Goal: Information Seeking & Learning: Learn about a topic

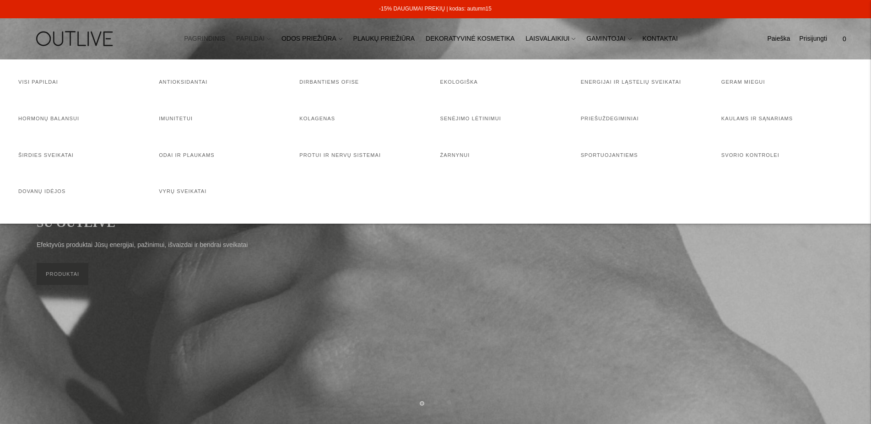
click at [265, 38] on link "PAPILDAI" at bounding box center [253, 39] width 34 height 20
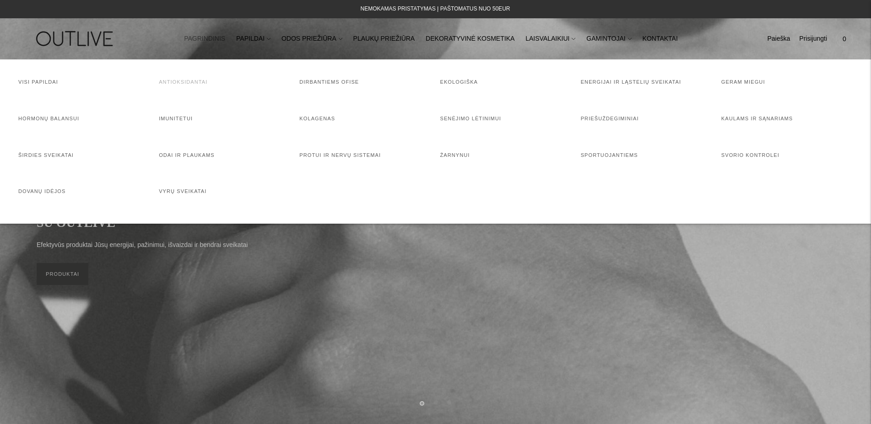
click at [186, 80] on link "Antioksidantai" at bounding box center [183, 81] width 49 height 5
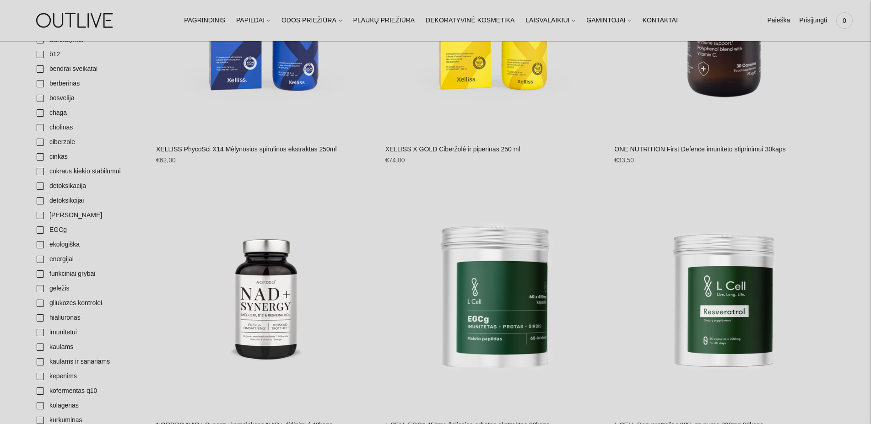
scroll to position [140, 0]
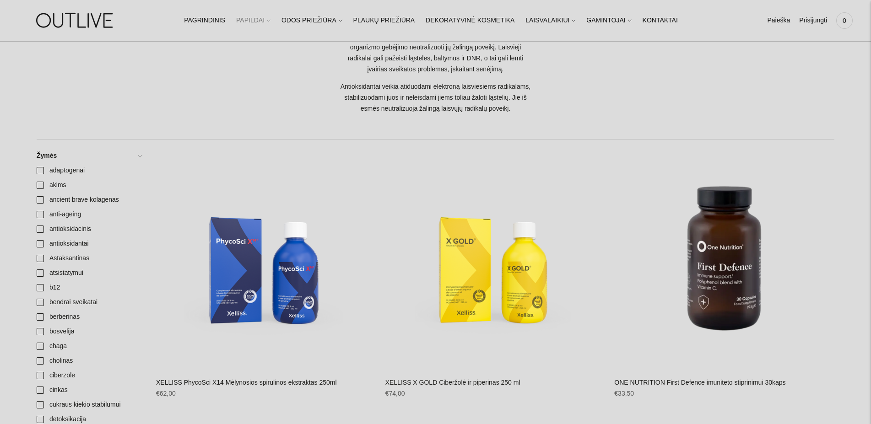
click at [261, 20] on link "PAPILDAI" at bounding box center [253, 21] width 34 height 20
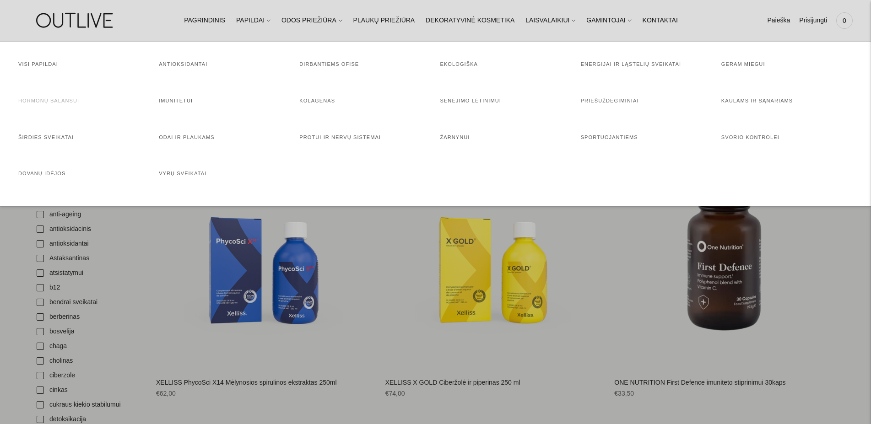
click at [45, 101] on link "Hormonų balansui" at bounding box center [48, 100] width 61 height 5
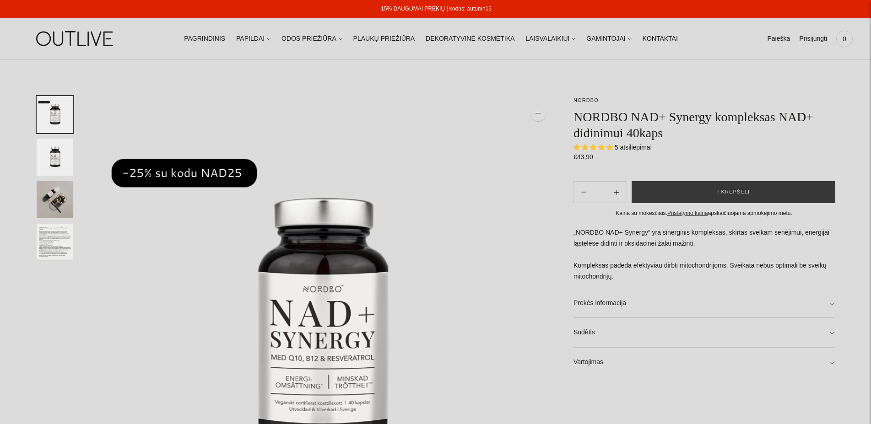
select select "**********"
click at [631, 146] on span "5 atsiliepimai" at bounding box center [633, 147] width 37 height 7
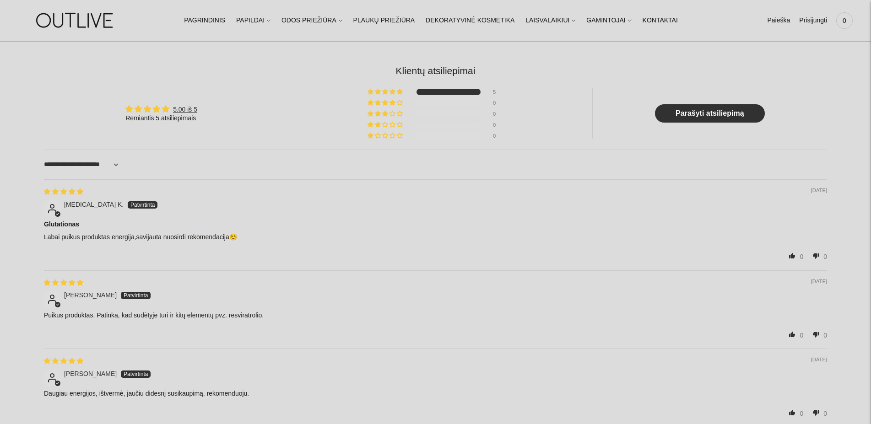
scroll to position [934, 0]
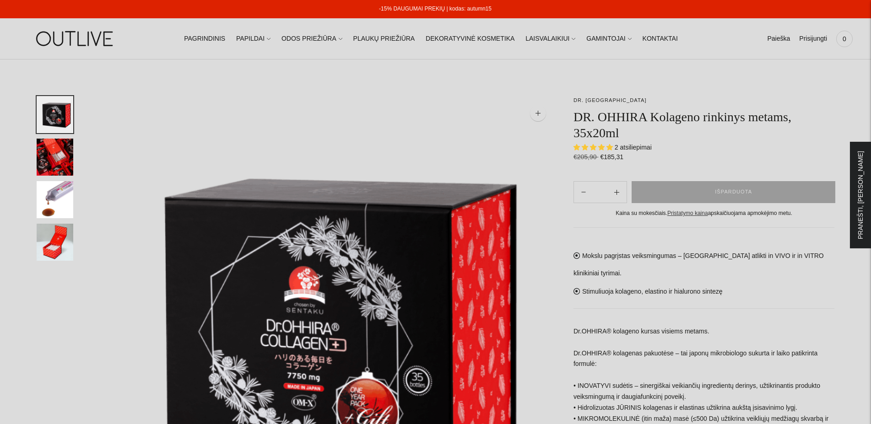
select select "**********"
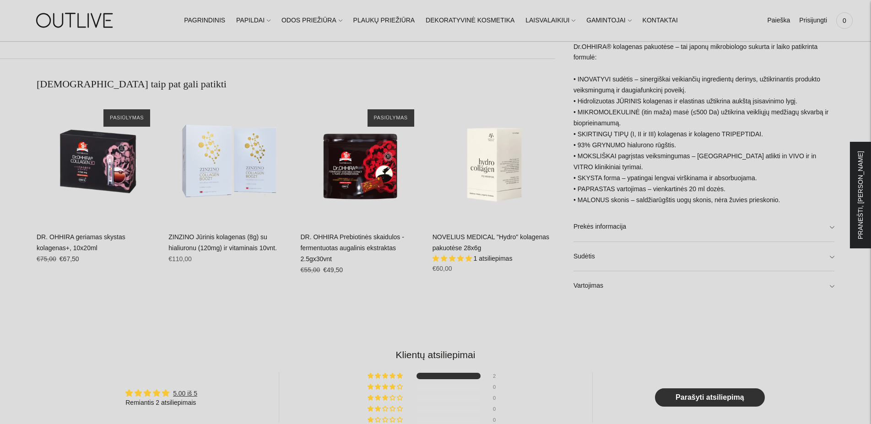
scroll to position [700, 0]
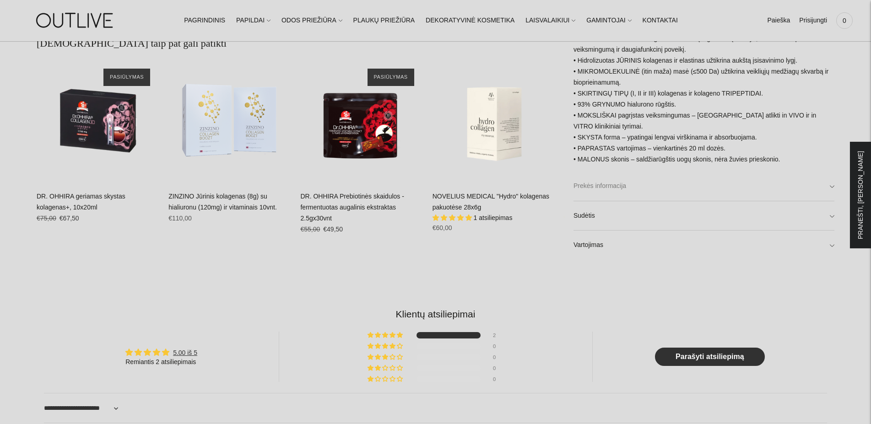
click at [705, 180] on link "Prekės informacija" at bounding box center [703, 185] width 261 height 29
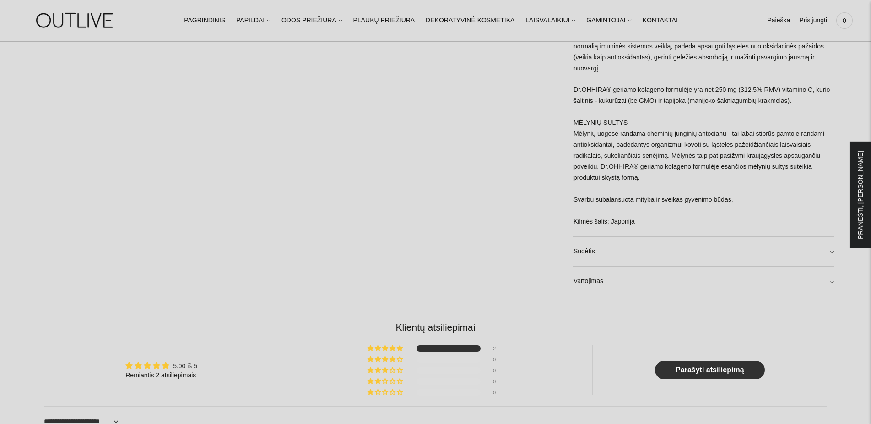
scroll to position [1540, 0]
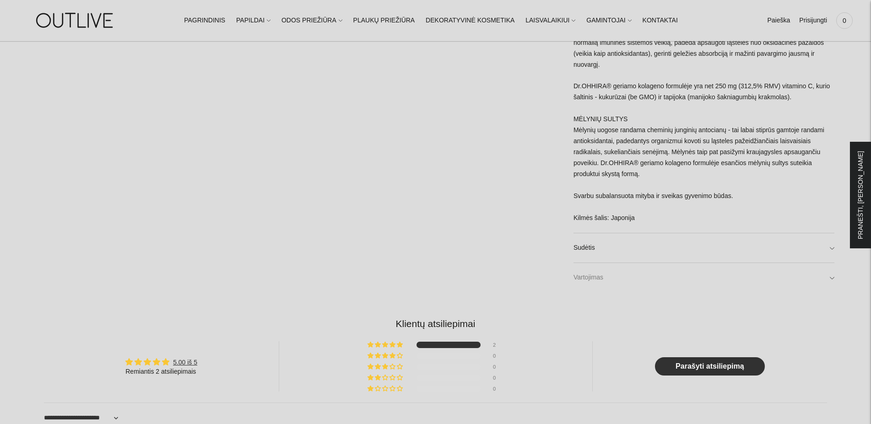
click at [685, 263] on link "Vartojimas" at bounding box center [703, 277] width 261 height 29
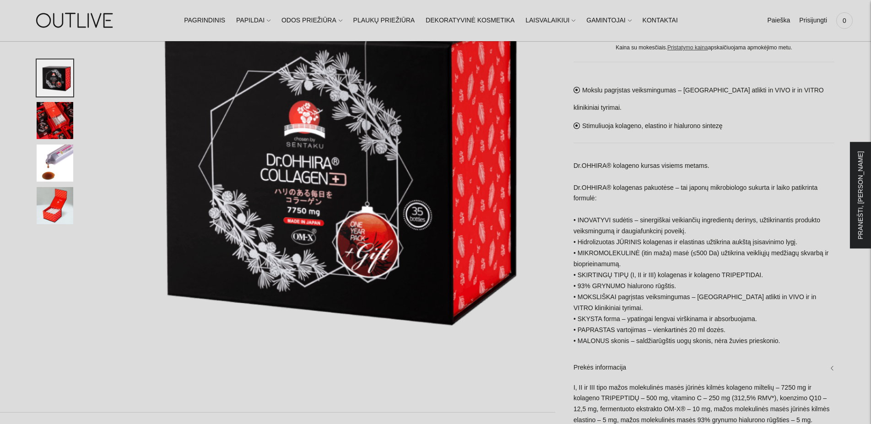
scroll to position [140, 0]
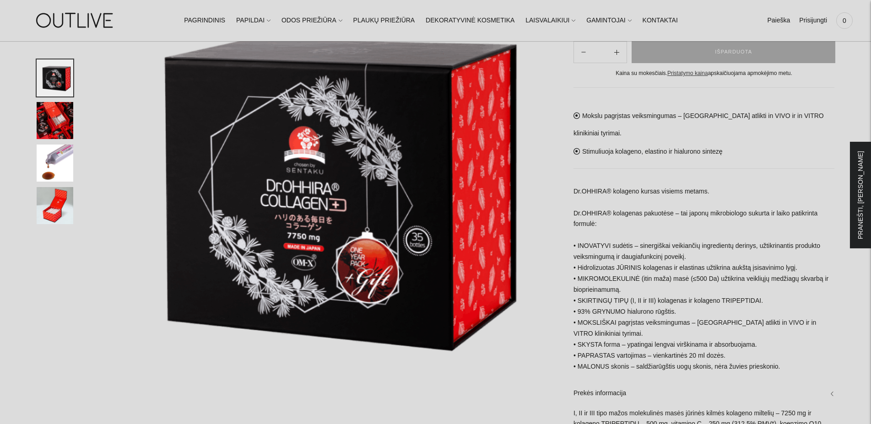
click at [64, 204] on img "Translation missing: en.general.accessibility.image_thumbail" at bounding box center [55, 205] width 37 height 37
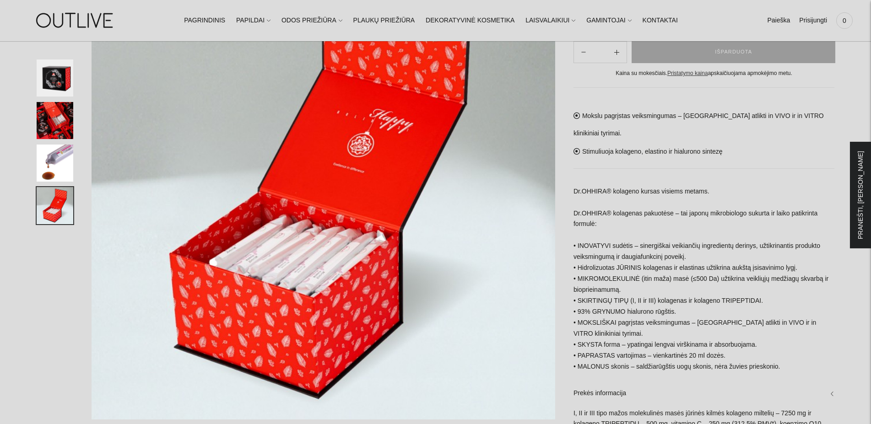
click at [57, 81] on img "Translation missing: en.general.accessibility.image_thumbail" at bounding box center [55, 77] width 37 height 37
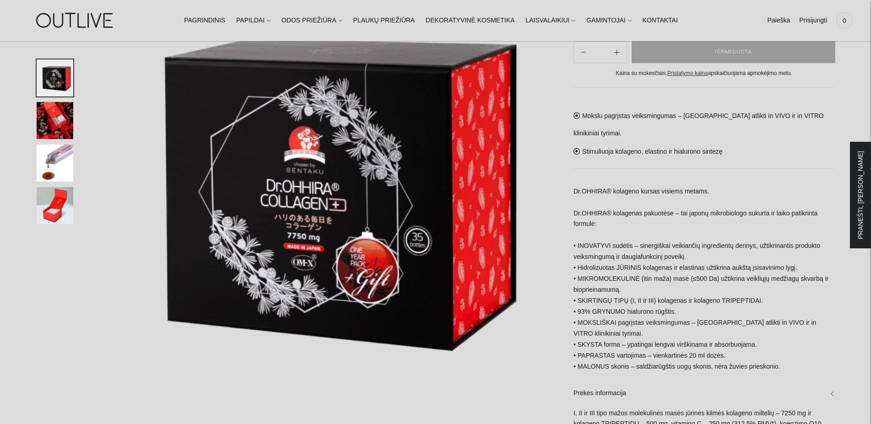
click at [49, 130] on img "Translation missing: en.general.accessibility.image_thumbail" at bounding box center [55, 120] width 37 height 37
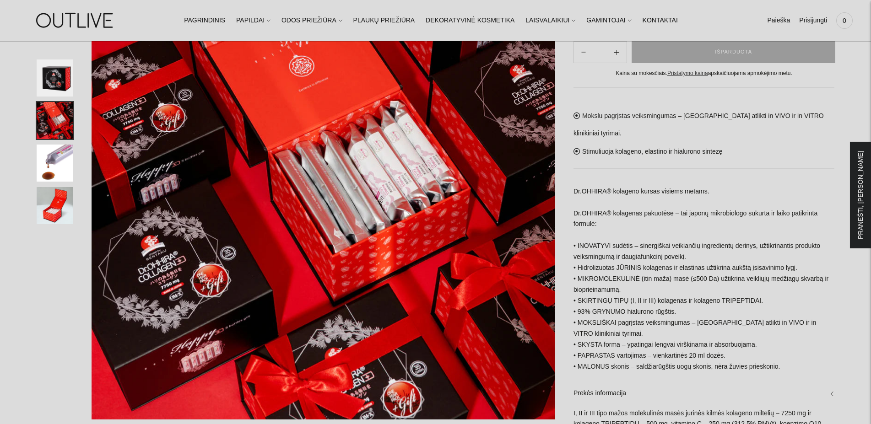
click at [49, 152] on img "Translation missing: en.general.accessibility.image_thumbail" at bounding box center [55, 163] width 37 height 37
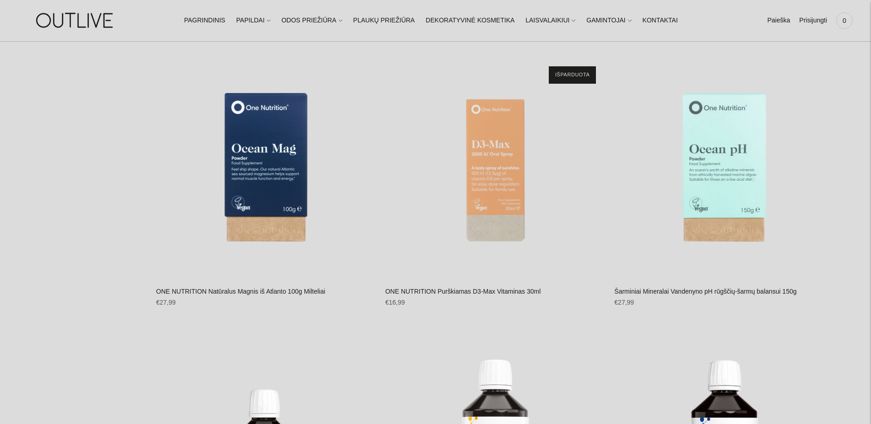
scroll to position [2567, 0]
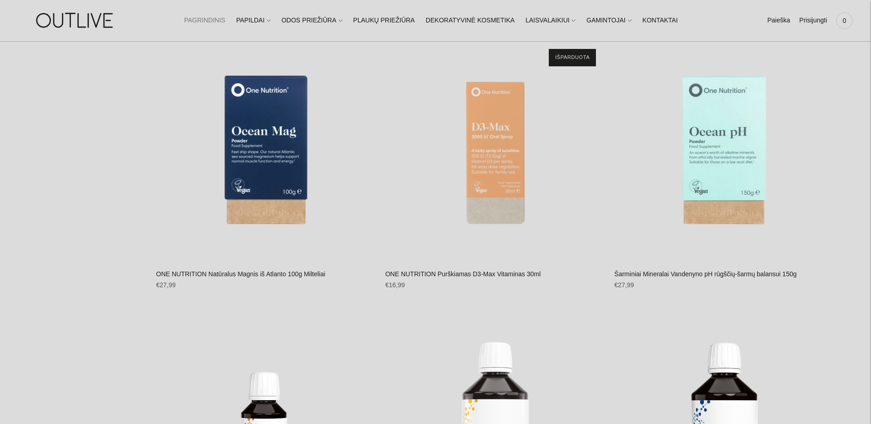
click at [225, 20] on link "PAGRINDINIS" at bounding box center [204, 21] width 41 height 20
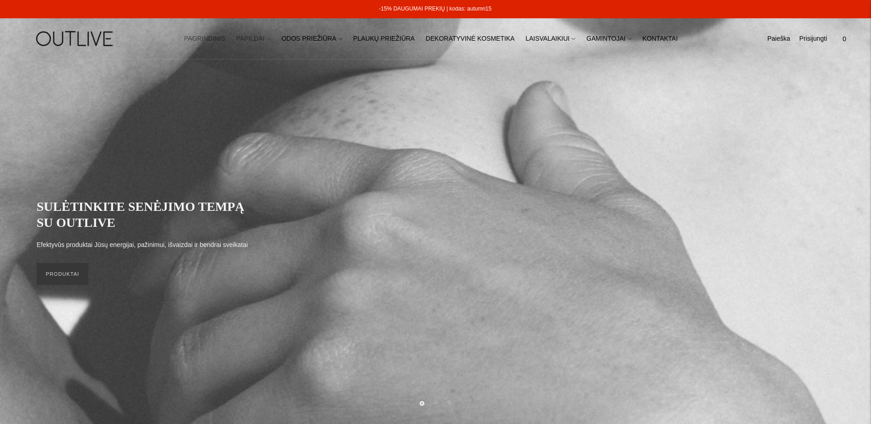
click at [260, 37] on link "PAPILDAI" at bounding box center [253, 39] width 34 height 20
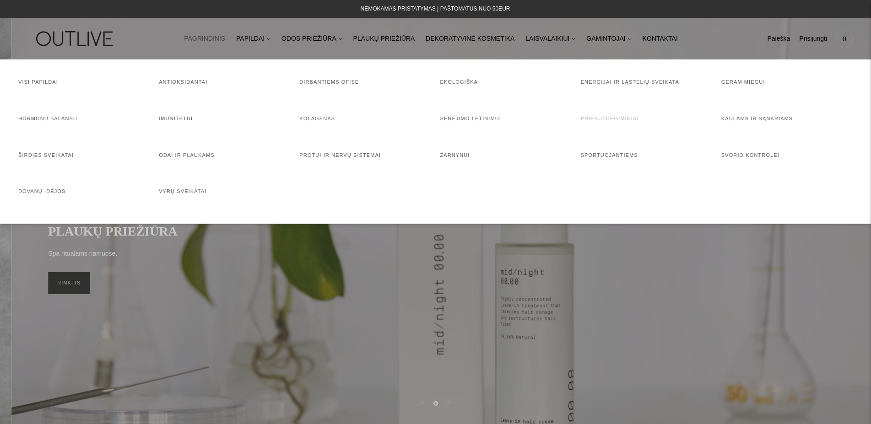
click at [591, 120] on link "Priešuždegiminiai" at bounding box center [610, 118] width 58 height 5
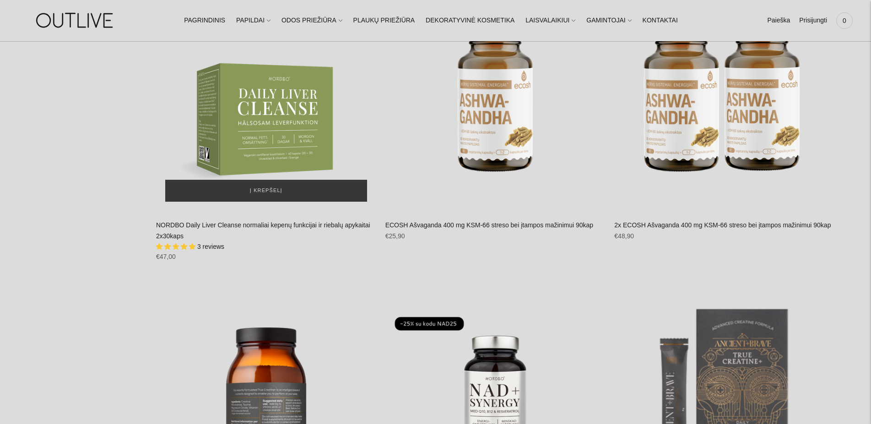
scroll to position [3127, 0]
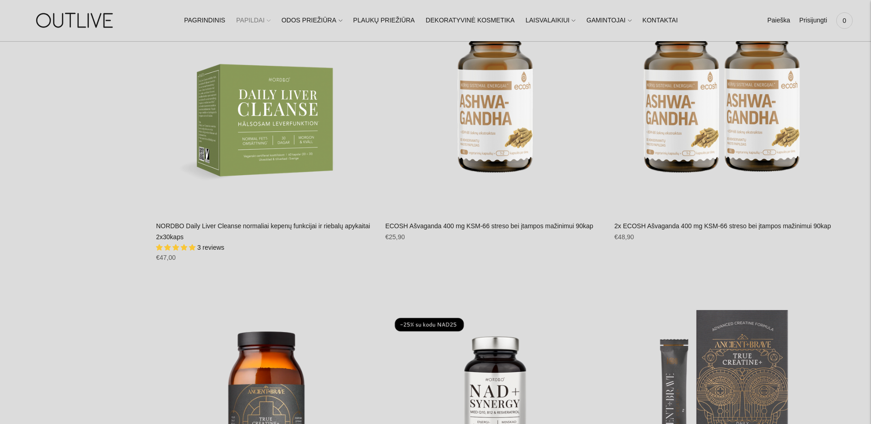
click at [270, 22] on link "PAPILDAI" at bounding box center [253, 21] width 34 height 20
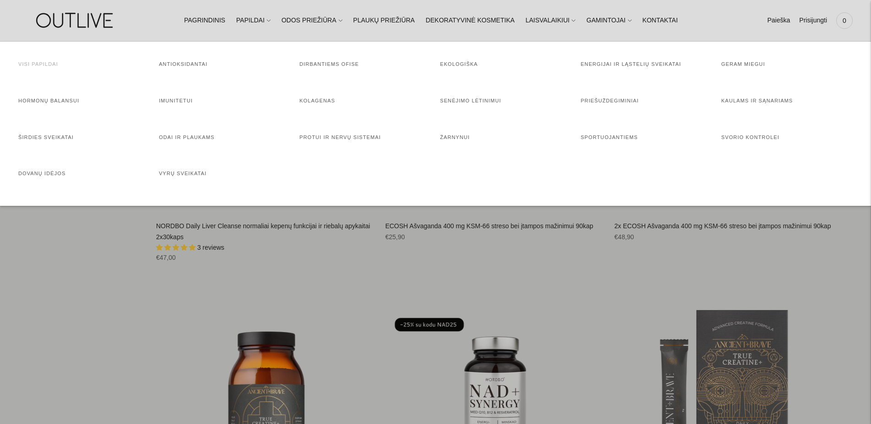
click at [48, 64] on link "Visi papildai" at bounding box center [38, 63] width 40 height 5
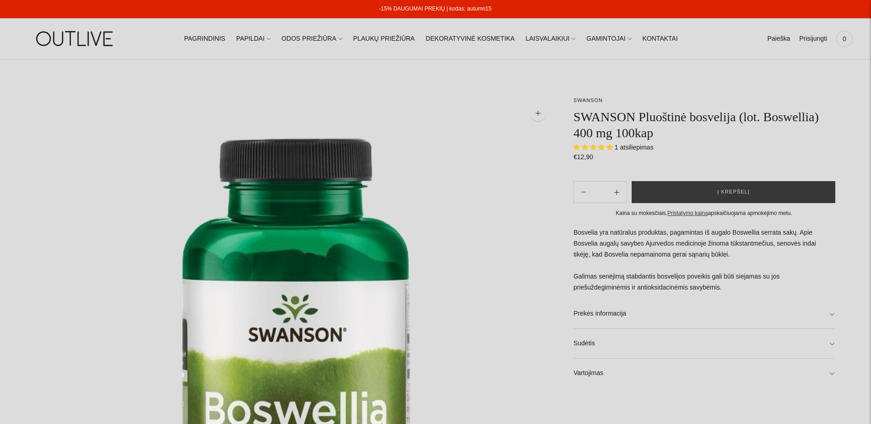
select select "**********"
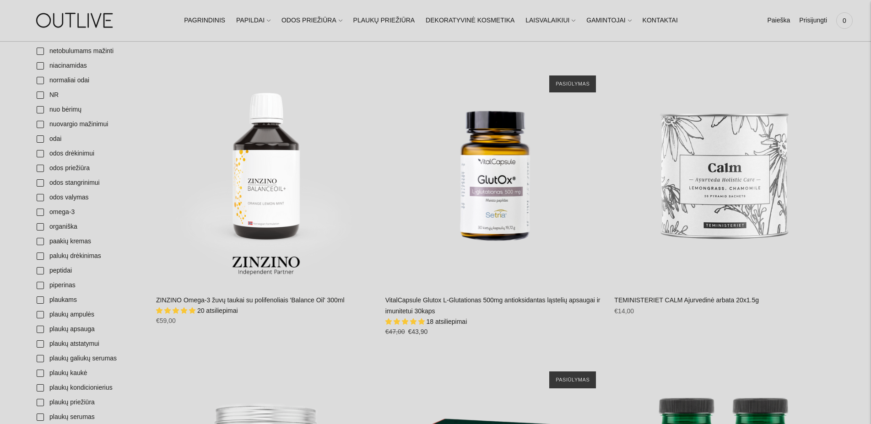
scroll to position [2147, 0]
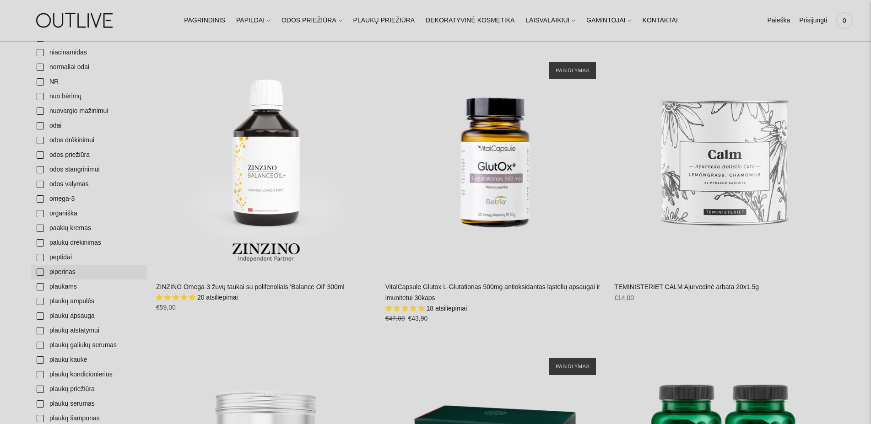
click at [51, 275] on link "piperinas" at bounding box center [89, 272] width 116 height 15
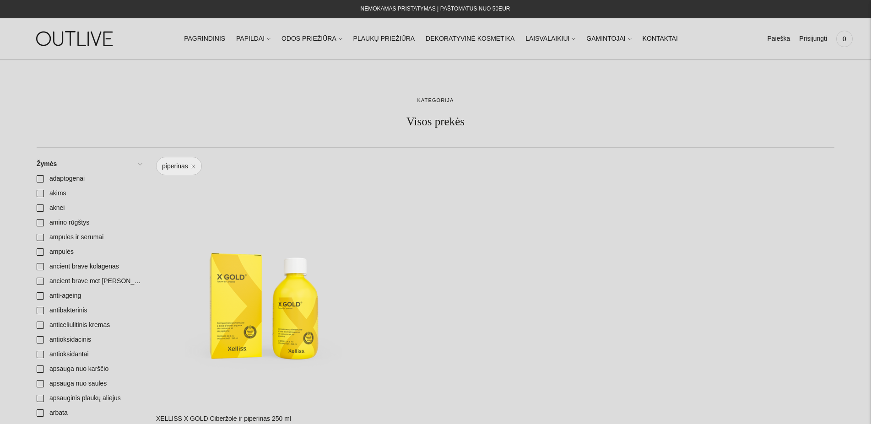
scroll to position [140, 0]
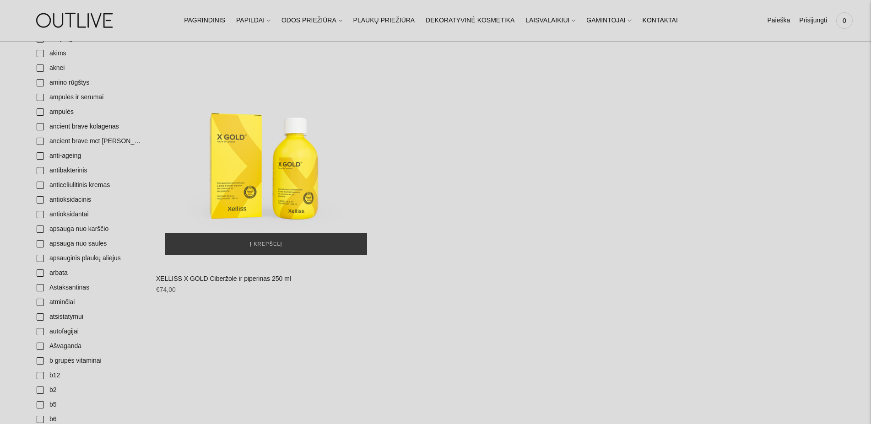
click at [233, 189] on img "XELLISS X GOLD Ciberžolė ir piperinas 250 ml\a" at bounding box center [266, 154] width 220 height 220
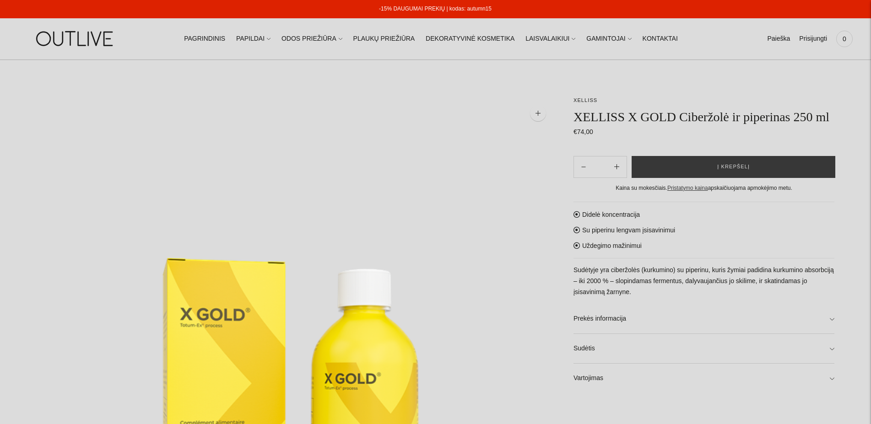
scroll to position [233, 0]
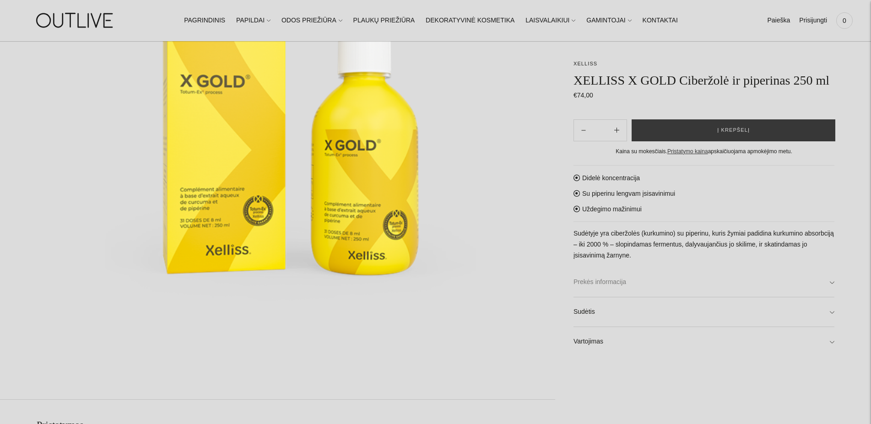
click at [677, 288] on link "Prekės informacija" at bounding box center [703, 282] width 261 height 29
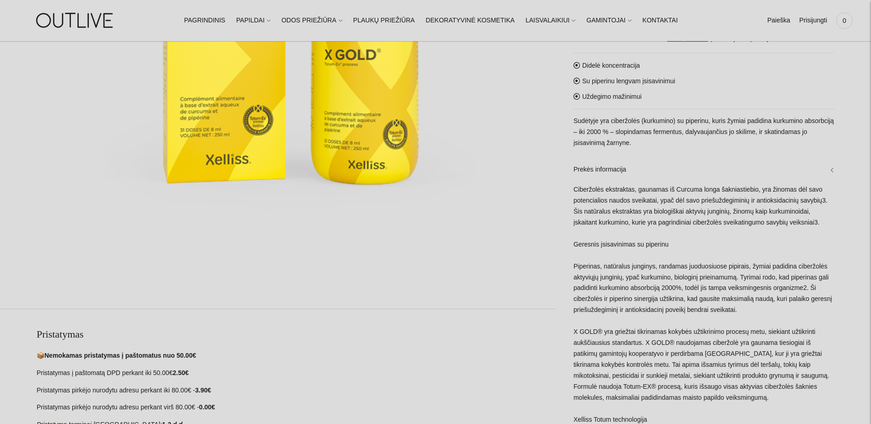
scroll to position [327, 0]
